Goal: Navigation & Orientation: Find specific page/section

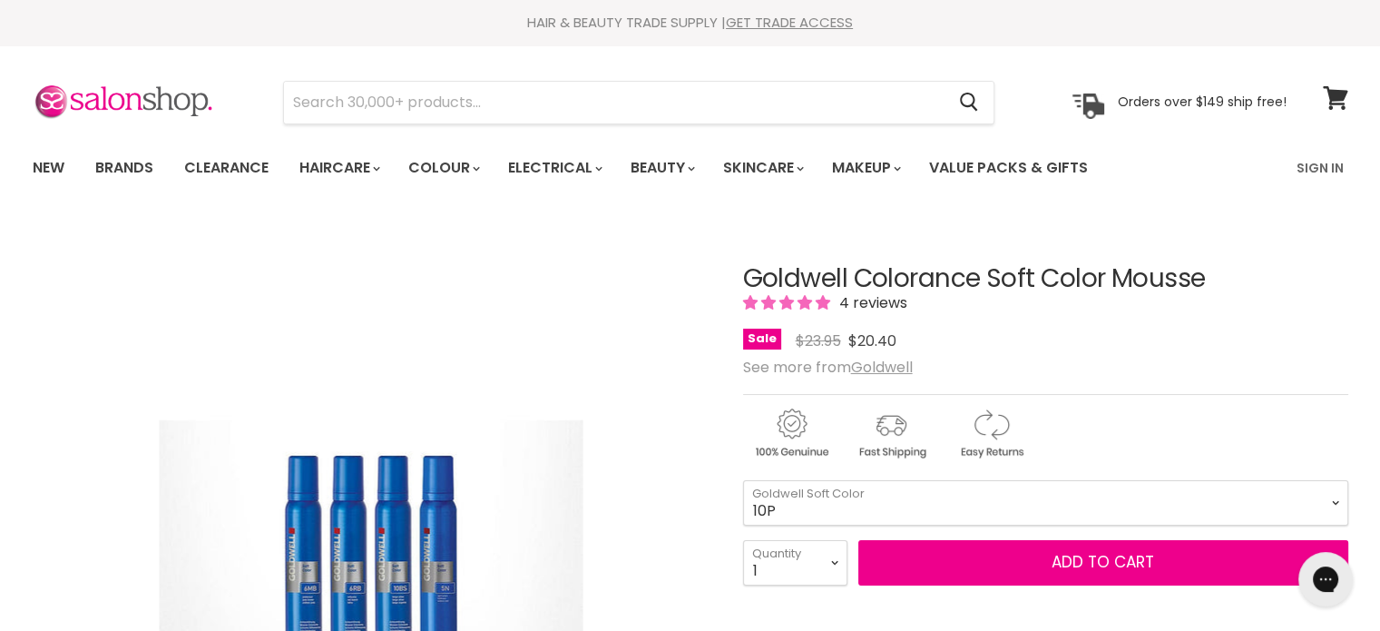
scroll to position [91, 0]
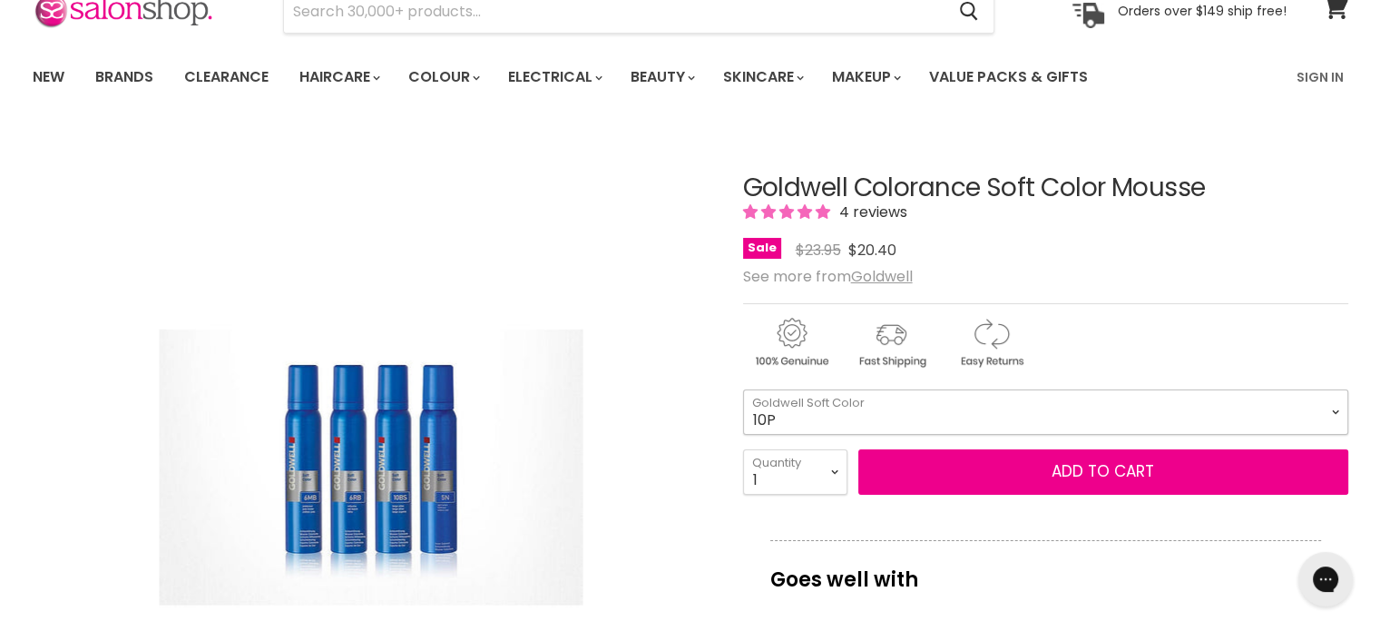
click at [1336, 409] on select "10BS 10P 10V" at bounding box center [1045, 411] width 605 height 45
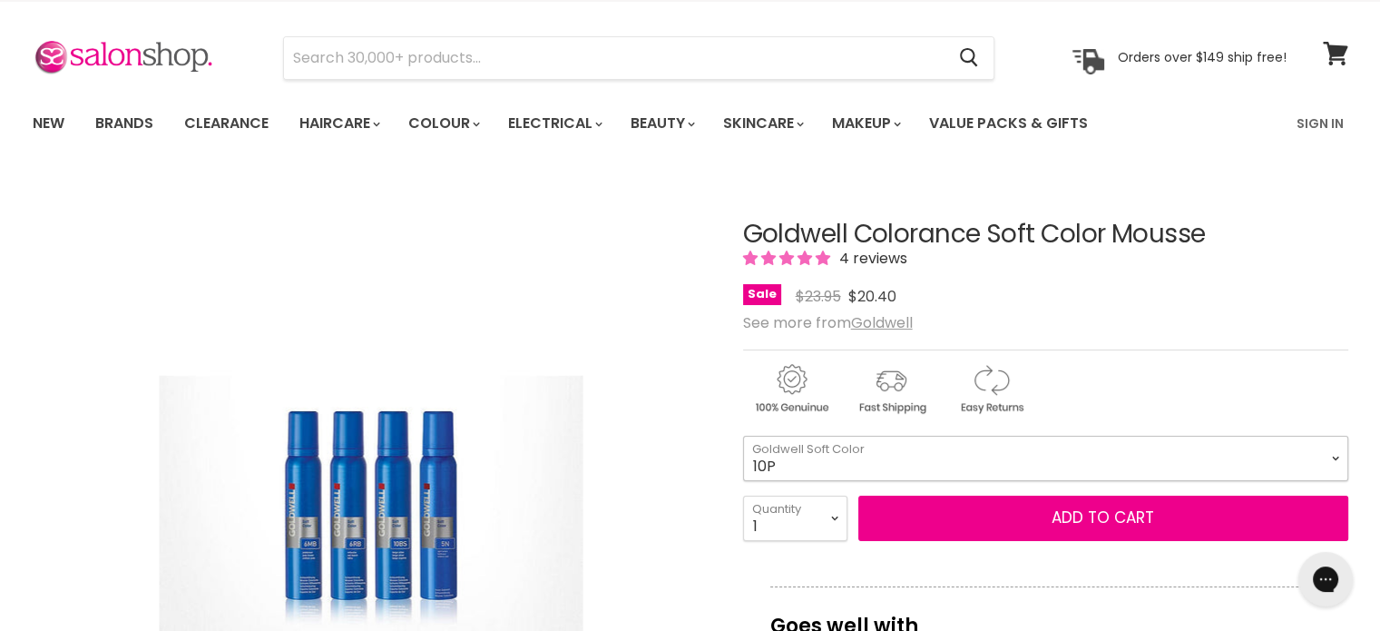
scroll to position [0, 0]
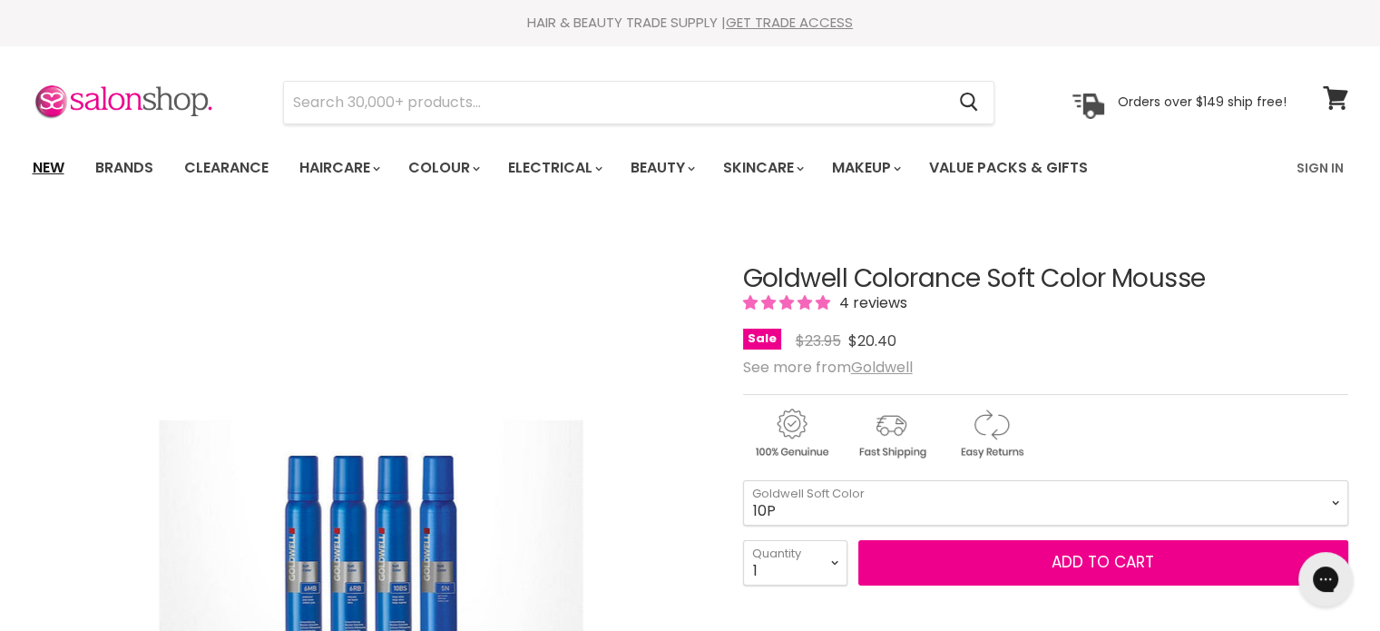
click at [45, 166] on link "New" at bounding box center [48, 168] width 59 height 38
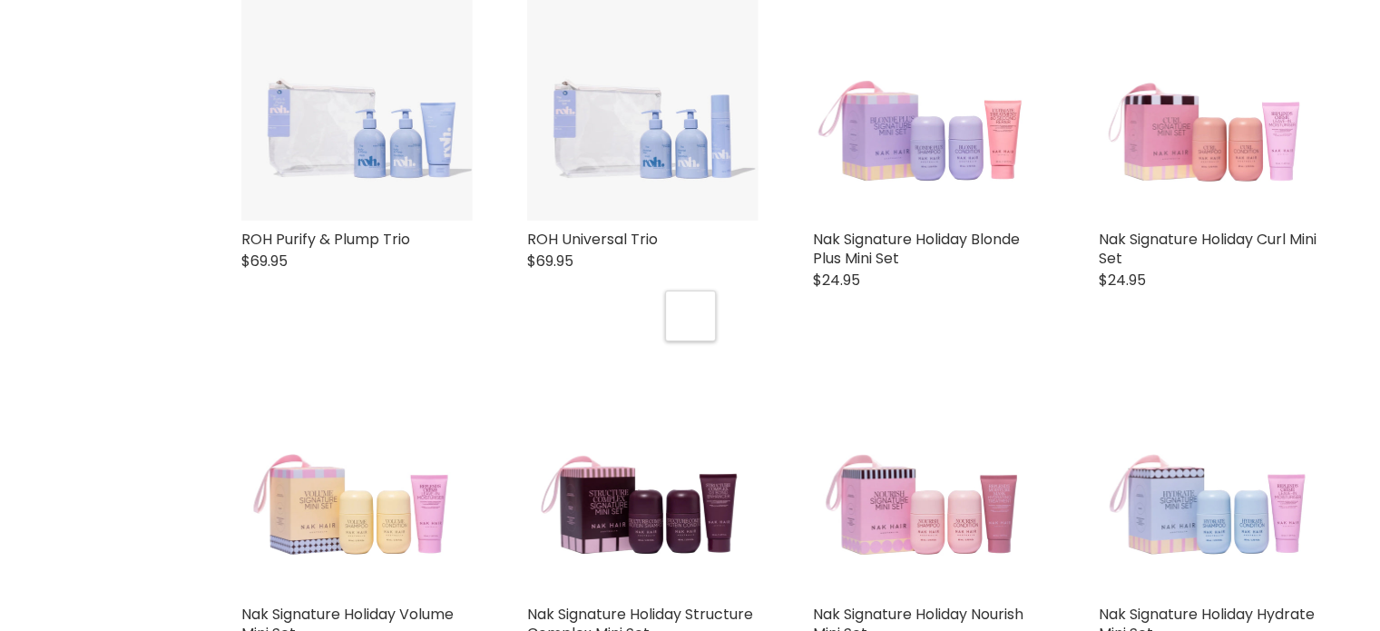
select select "created-descending"
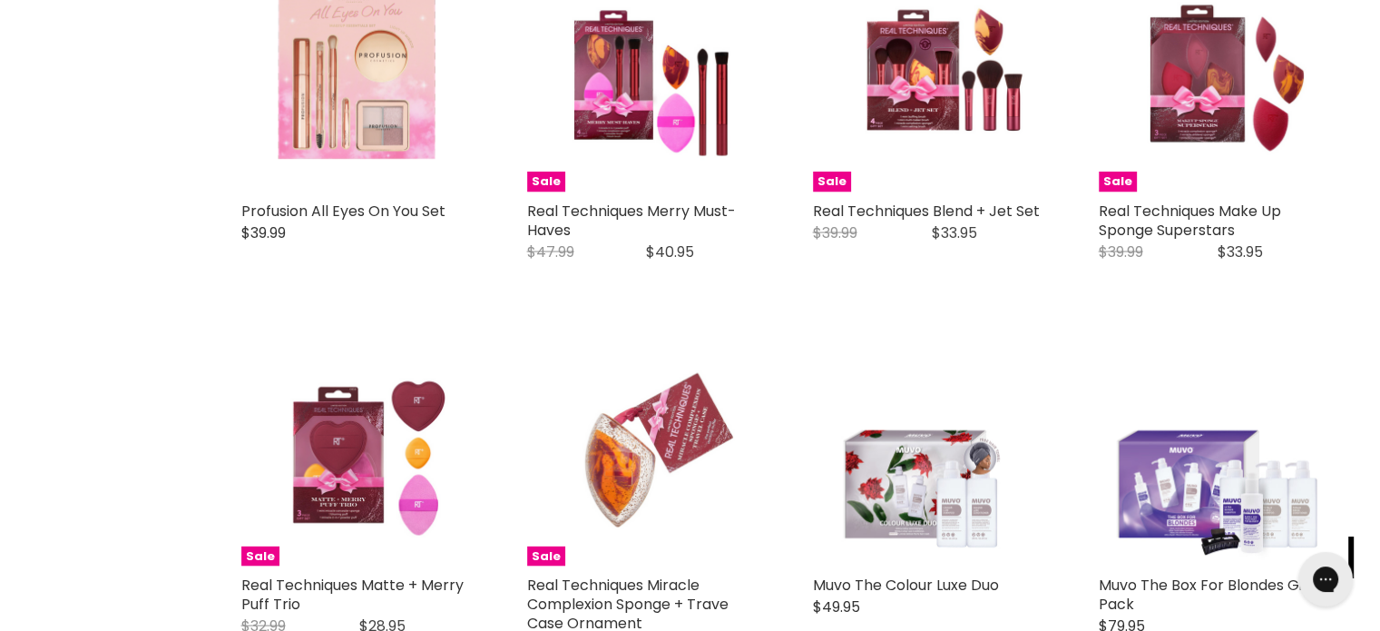
scroll to position [4097, 0]
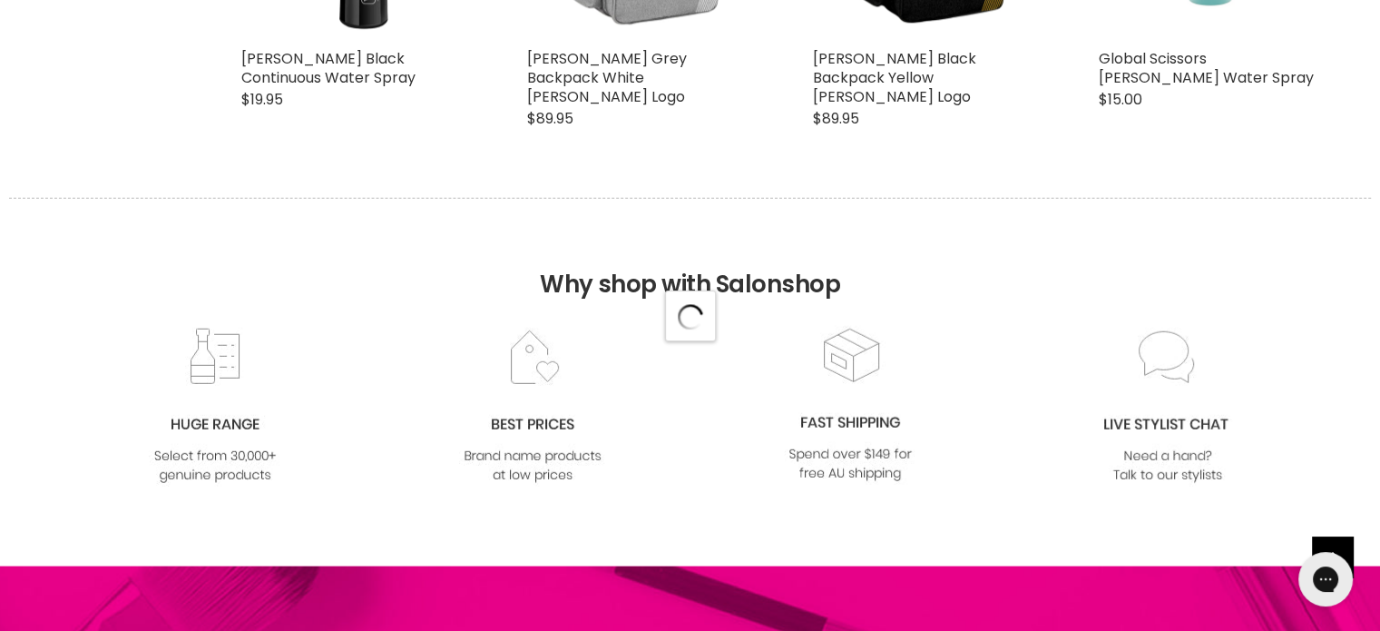
select select "created-descending"
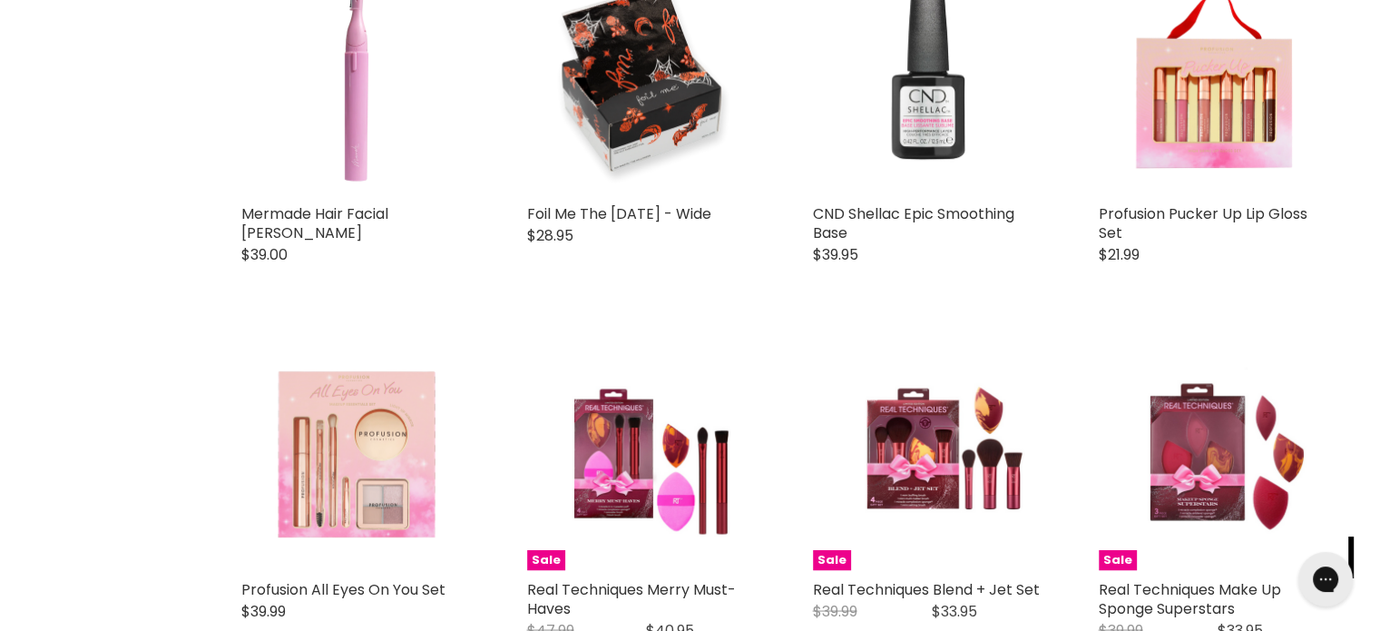
scroll to position [3099, 0]
